Goal: Information Seeking & Learning: Learn about a topic

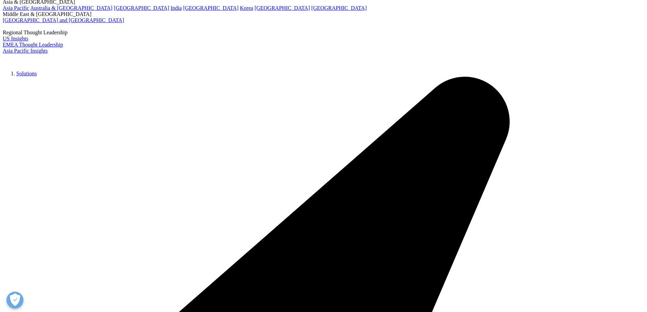
scroll to position [1906, 0]
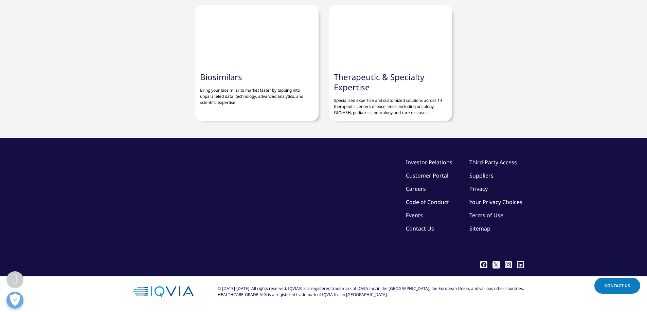
scroll to position [1872, 0]
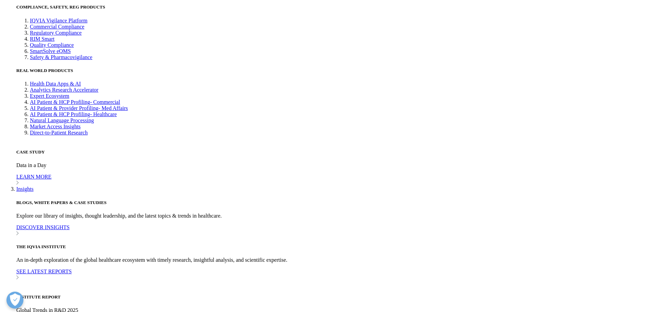
scroll to position [2141, 0]
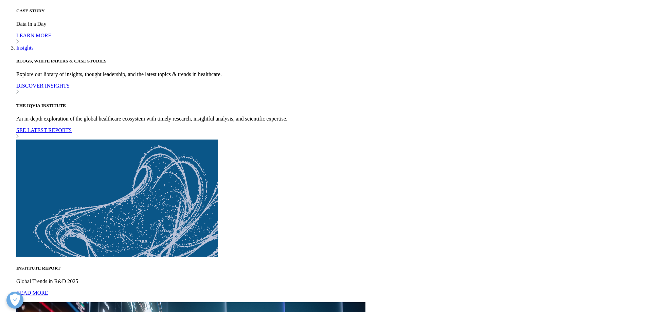
scroll to position [2243, 0]
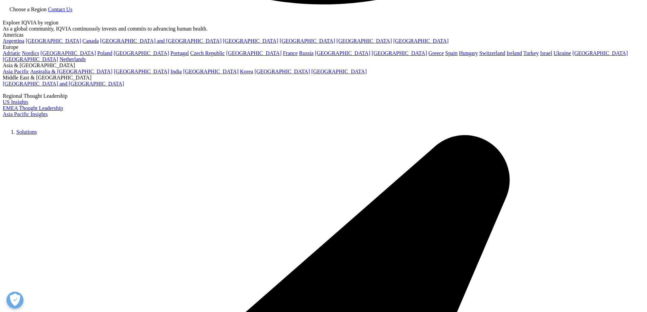
scroll to position [1937, 0]
